Goal: Transaction & Acquisition: Download file/media

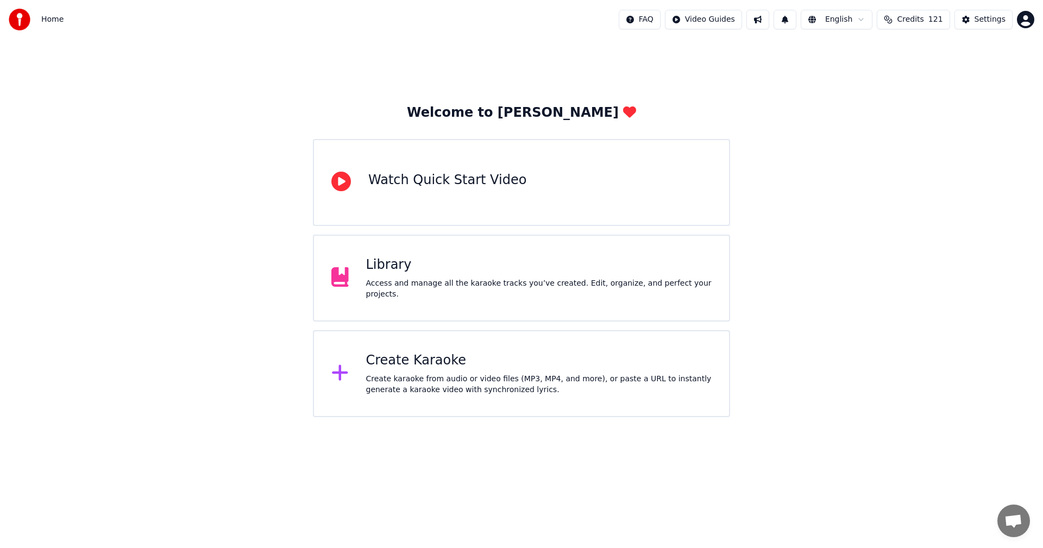
click at [430, 288] on div "Access and manage all the karaoke tracks you’ve created. Edit, organize, and pe…" at bounding box center [539, 289] width 346 height 22
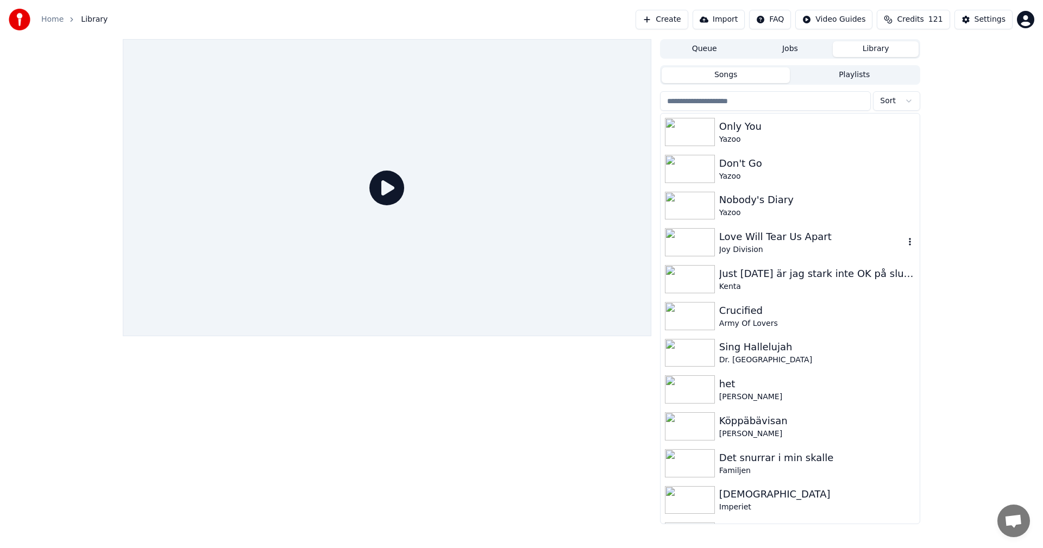
click at [812, 229] on div "Love Will Tear Us Apart" at bounding box center [811, 236] width 185 height 15
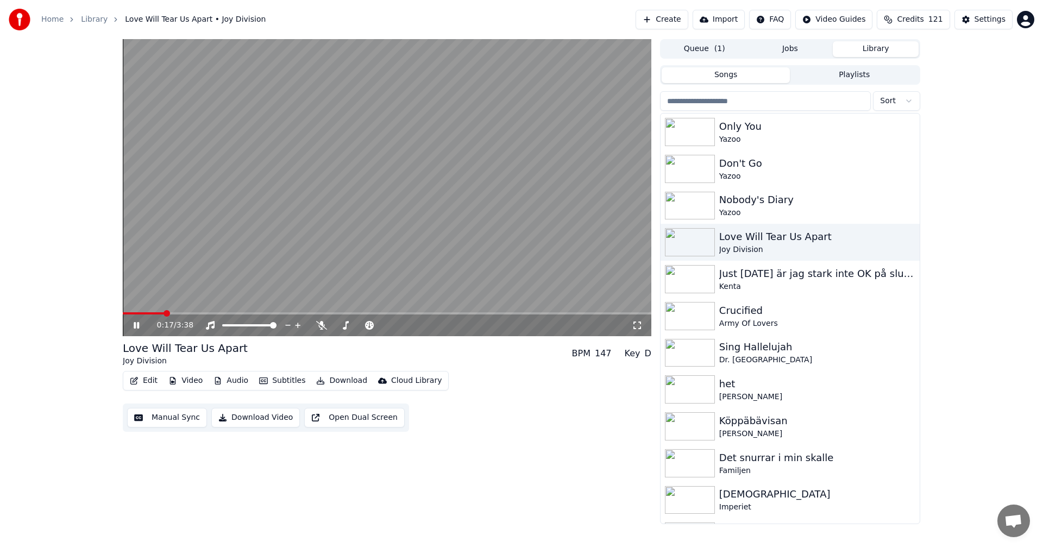
click at [93, 230] on div "0:17 / 3:38 Love Will Tear Us Apart Joy Division BPM 147 Key D Edit Video Audio…" at bounding box center [521, 281] width 1043 height 485
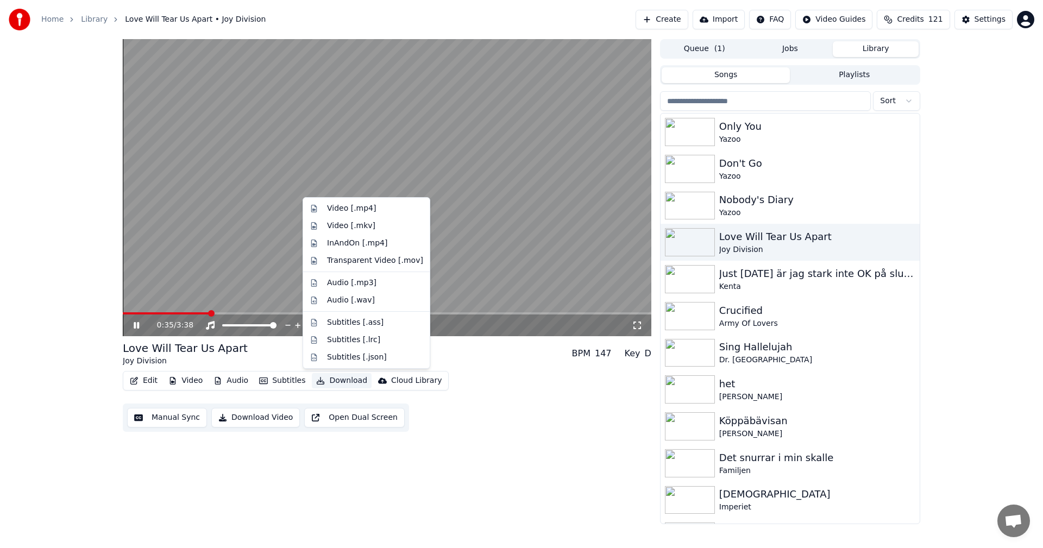
click at [352, 377] on button "Download" at bounding box center [342, 380] width 60 height 15
click at [375, 208] on div "Video [.mp4]" at bounding box center [375, 208] width 96 height 11
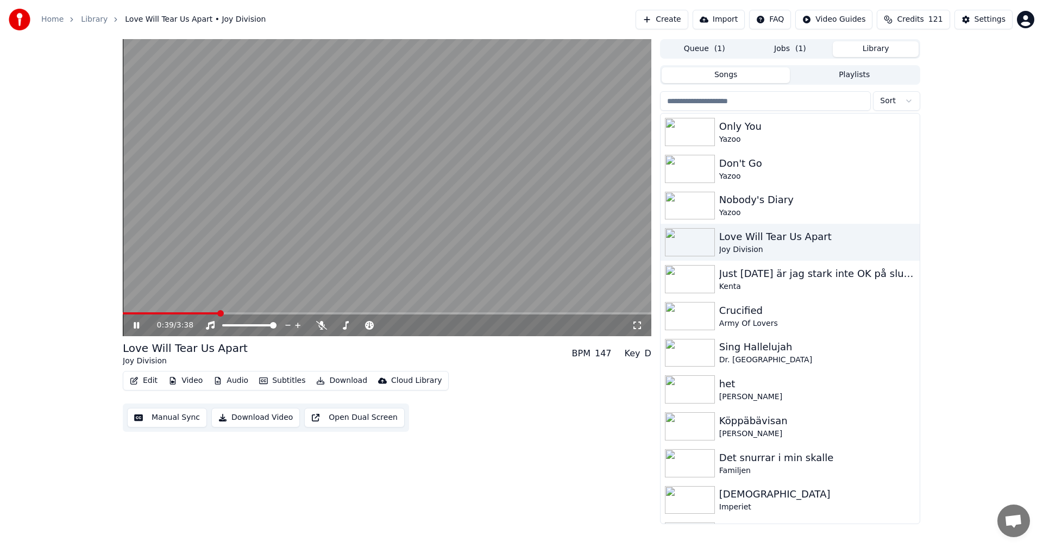
click at [873, 46] on button "Library" at bounding box center [876, 49] width 86 height 16
click at [755, 211] on div "Yazoo" at bounding box center [811, 213] width 185 height 11
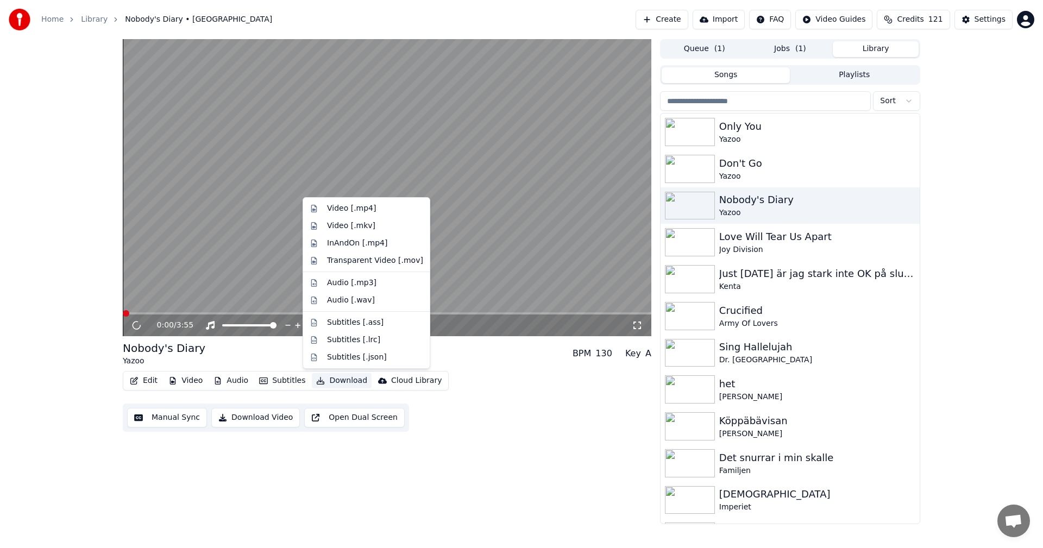
click at [338, 377] on button "Download" at bounding box center [342, 380] width 60 height 15
click at [389, 201] on div "Video [.mp4]" at bounding box center [366, 208] width 122 height 17
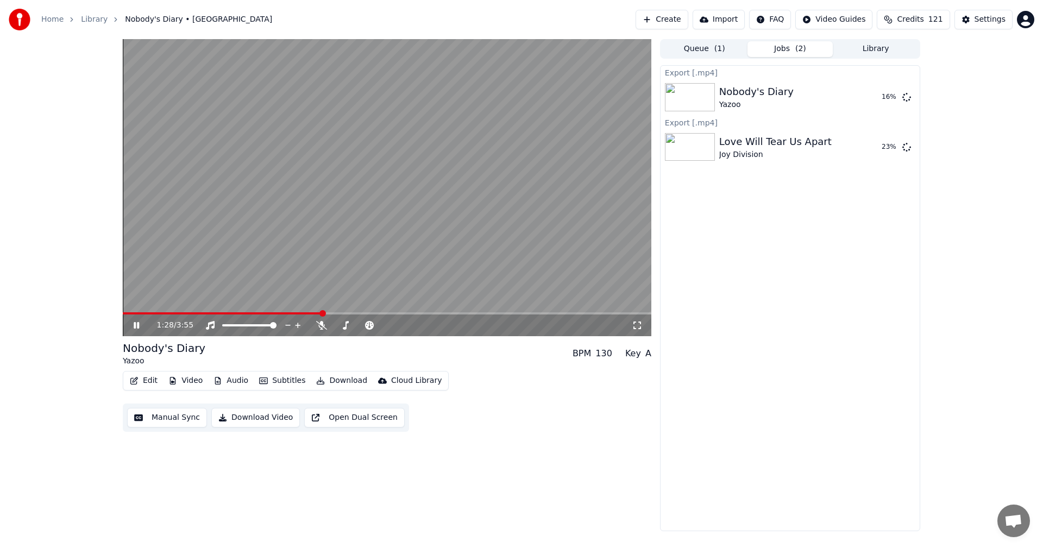
click at [877, 51] on button "Library" at bounding box center [876, 49] width 86 height 16
click at [791, 49] on button "Jobs ( 2 )" at bounding box center [791, 49] width 86 height 16
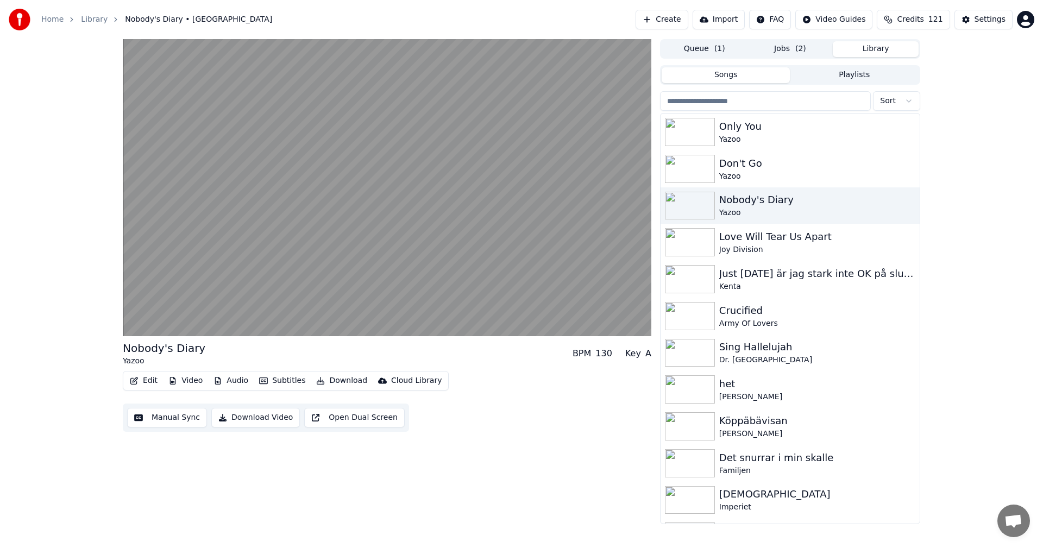
click at [848, 52] on button "Library" at bounding box center [876, 49] width 86 height 16
click at [758, 166] on div "Don't Go" at bounding box center [811, 163] width 185 height 15
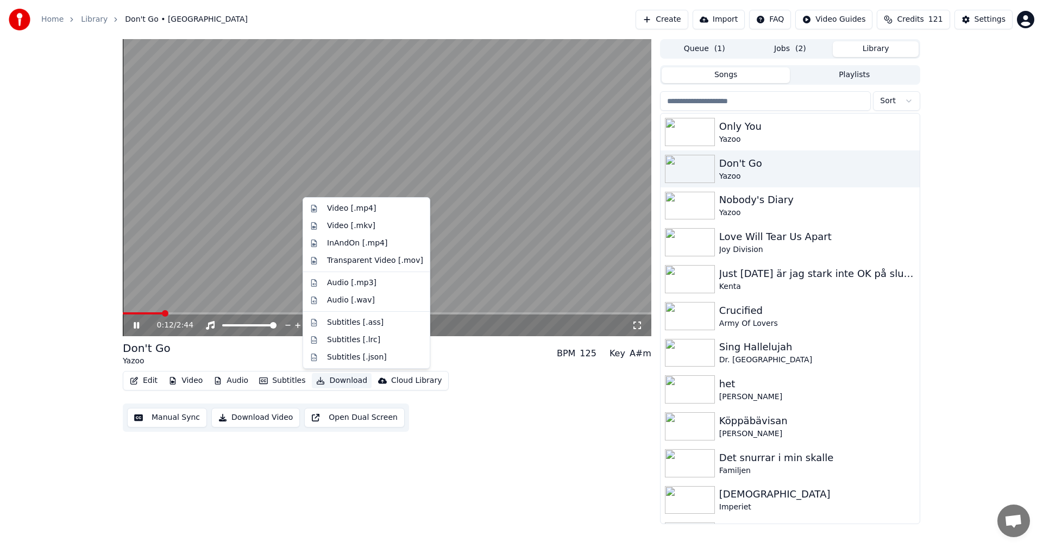
click at [347, 384] on button "Download" at bounding box center [342, 380] width 60 height 15
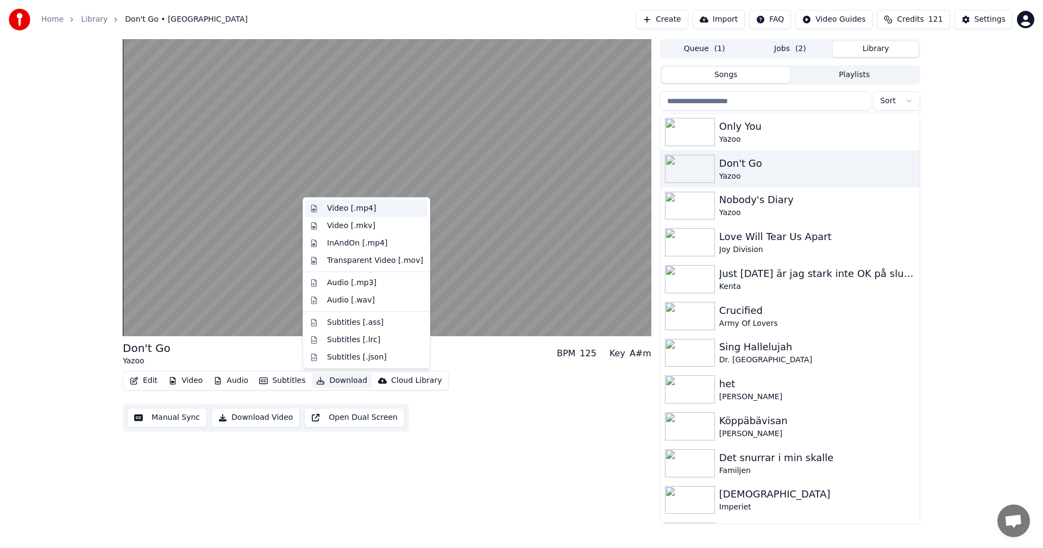
click at [365, 205] on div "Video [.mp4]" at bounding box center [351, 208] width 49 height 11
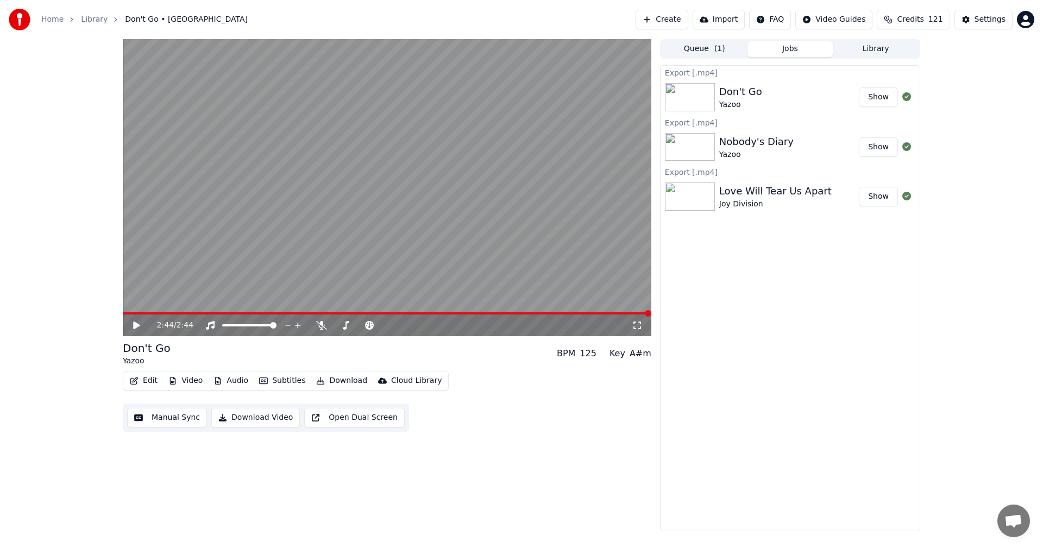
click at [895, 40] on div "Queue ( 1 ) Jobs Library" at bounding box center [790, 49] width 260 height 20
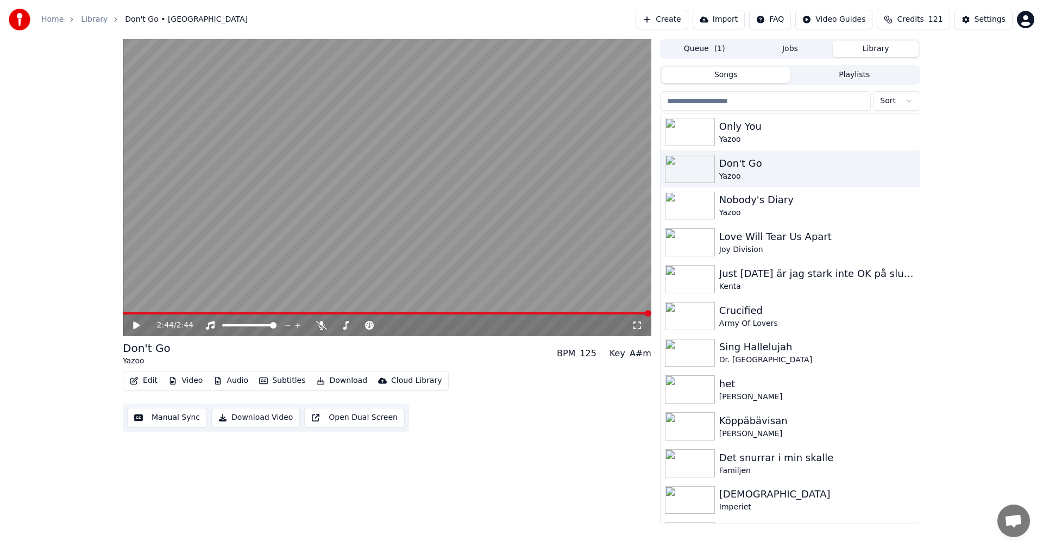
click at [890, 43] on button "Library" at bounding box center [876, 49] width 86 height 16
click at [815, 97] on input "search" at bounding box center [765, 101] width 211 height 20
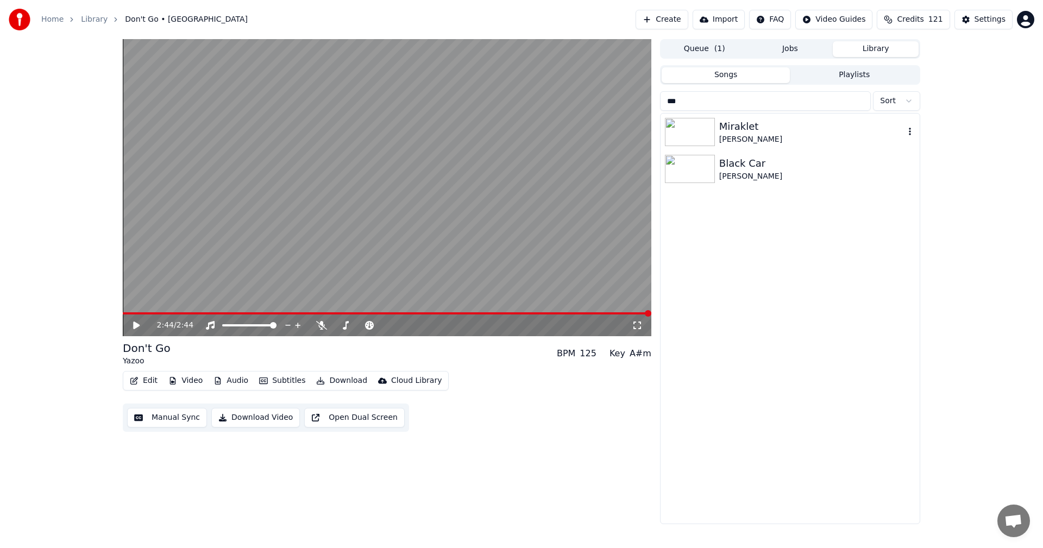
type input "***"
click at [761, 140] on div "[PERSON_NAME]" at bounding box center [811, 139] width 185 height 11
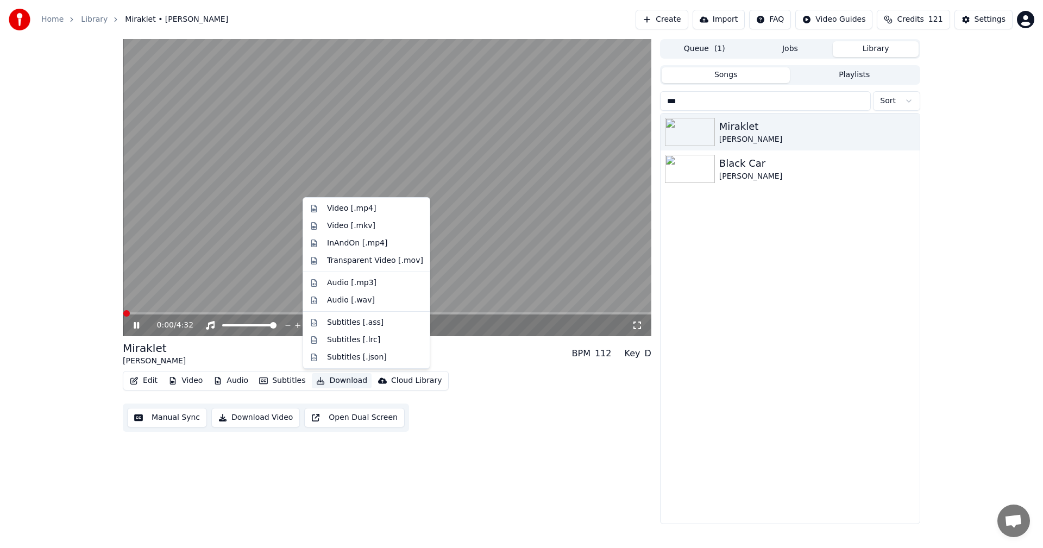
click at [347, 377] on button "Download" at bounding box center [342, 380] width 60 height 15
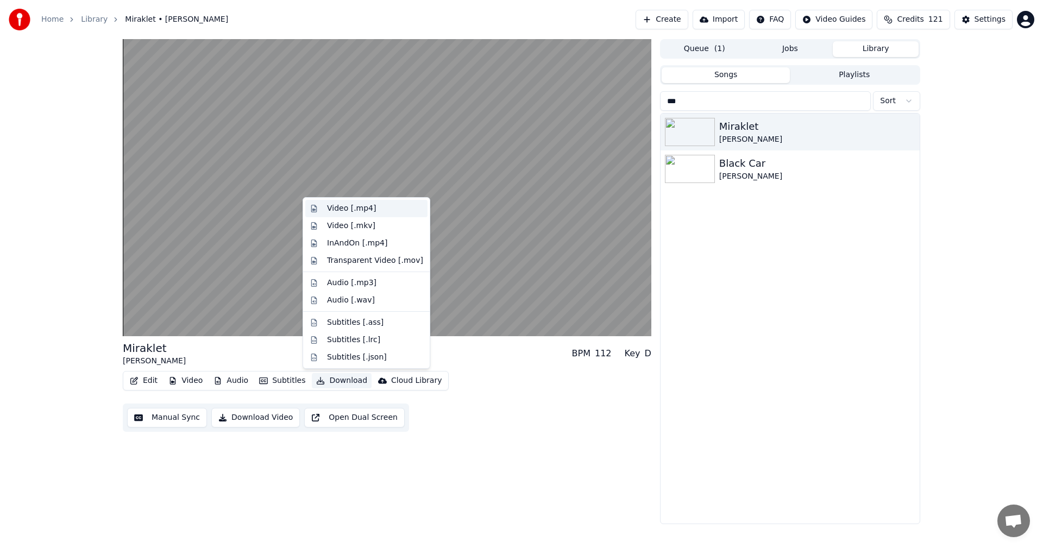
click at [374, 208] on div "Video [.mp4]" at bounding box center [375, 208] width 96 height 11
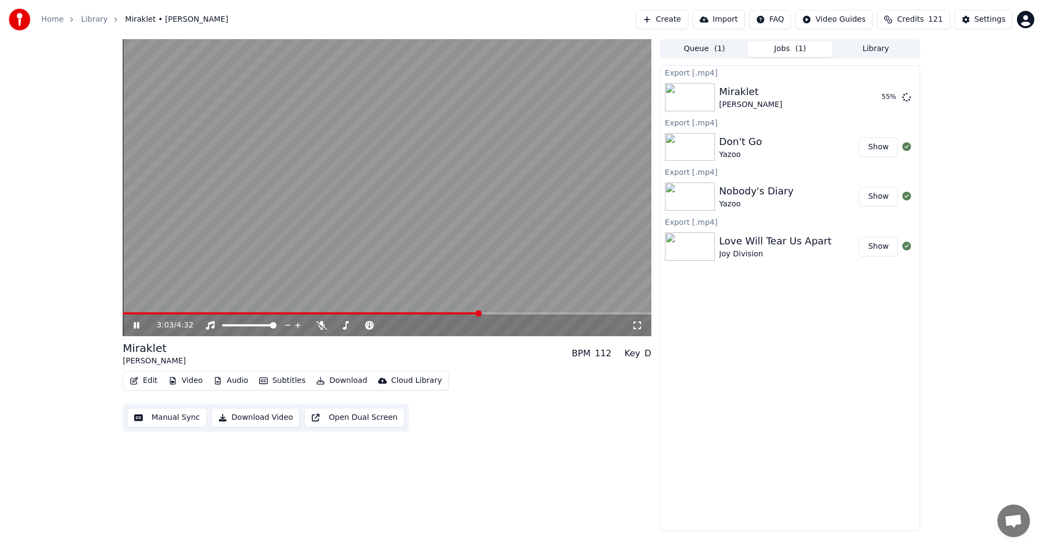
click at [131, 324] on icon at bounding box center [144, 325] width 26 height 9
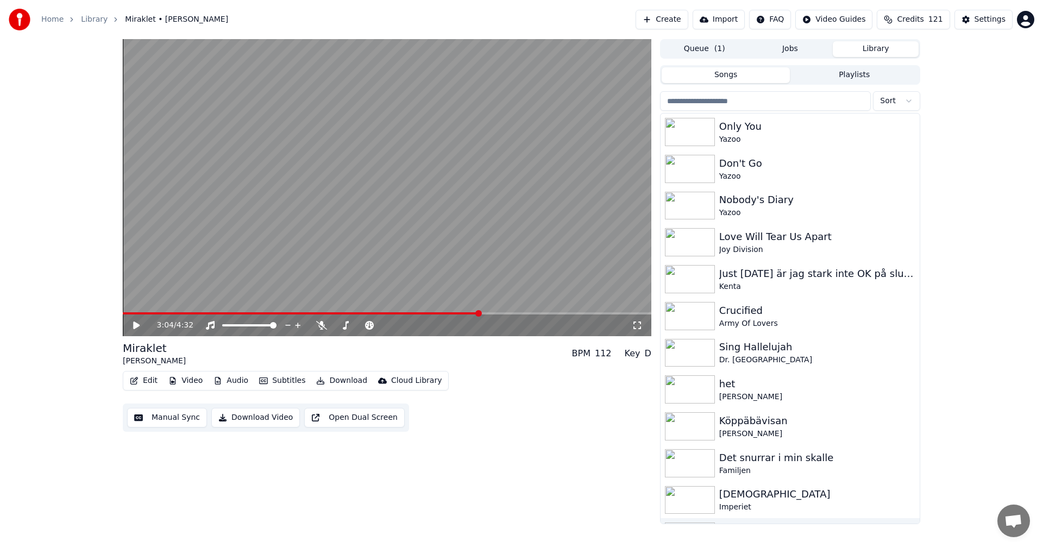
click at [858, 54] on button "Library" at bounding box center [876, 49] width 86 height 16
click at [778, 107] on input "search" at bounding box center [765, 101] width 211 height 20
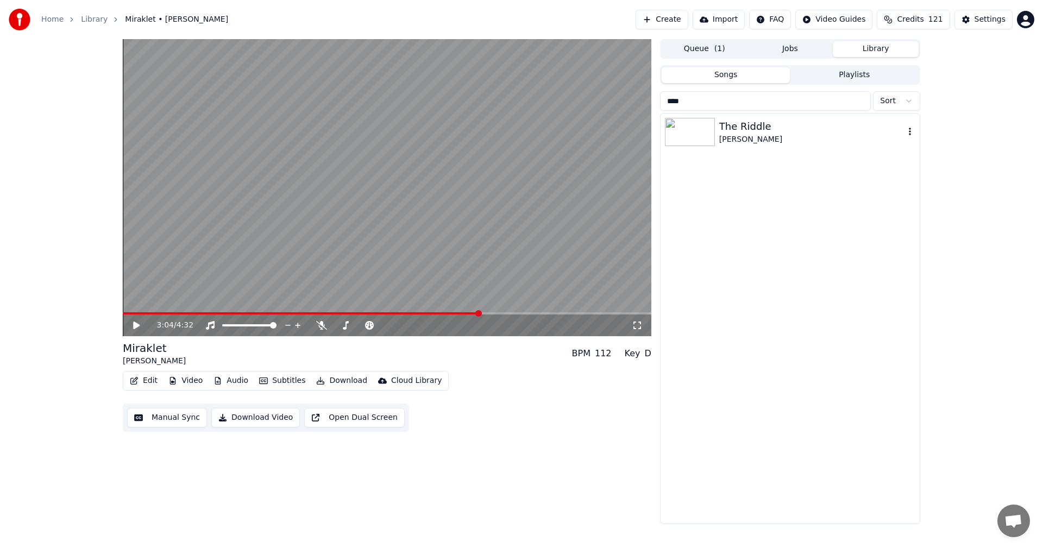
type input "****"
click at [751, 142] on div "[PERSON_NAME]" at bounding box center [811, 139] width 185 height 11
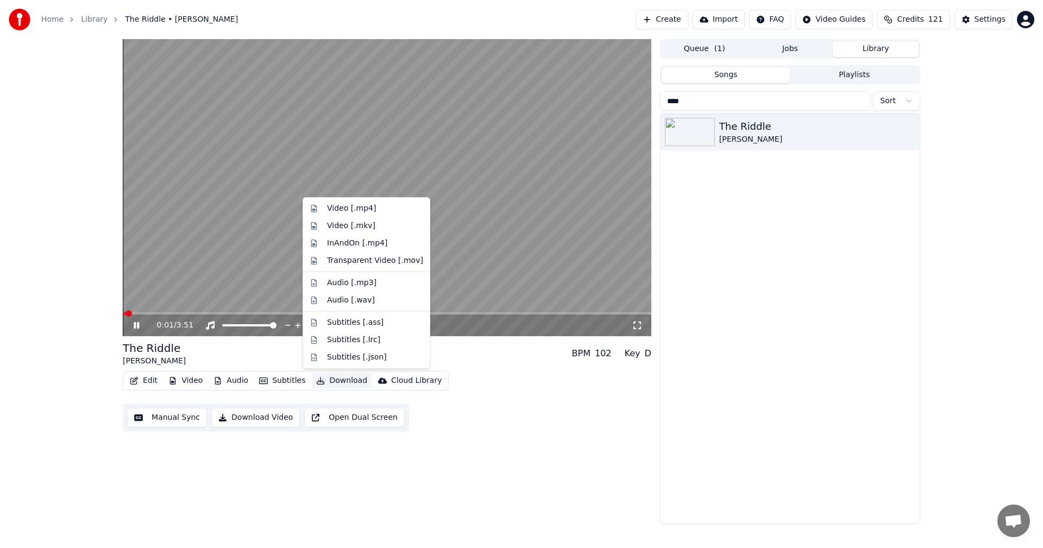
click at [345, 383] on button "Download" at bounding box center [342, 380] width 60 height 15
click at [372, 210] on div "Video [.mp4]" at bounding box center [375, 208] width 96 height 11
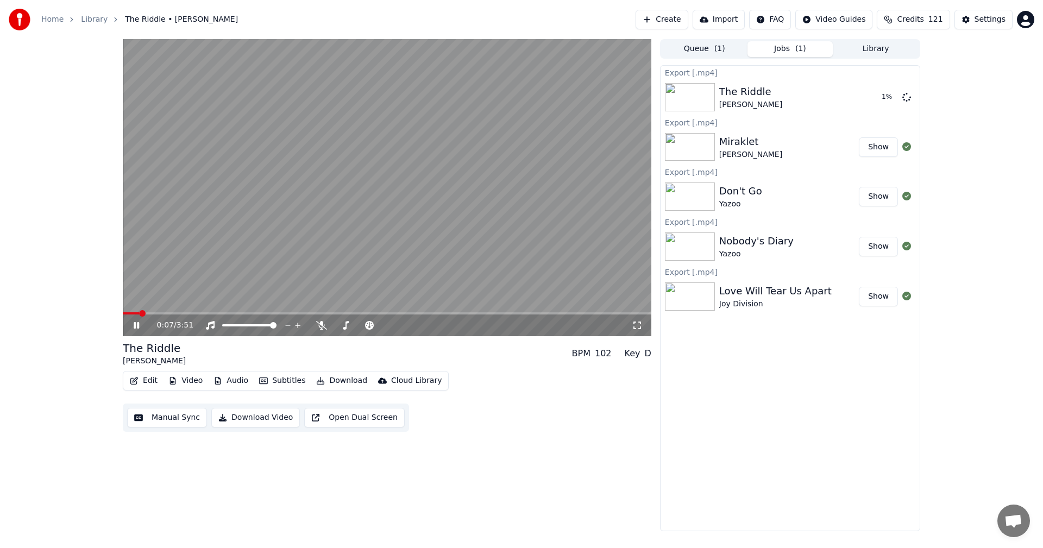
click at [138, 325] on icon at bounding box center [136, 325] width 5 height 7
